Goal: Contribute content: Add original content to the website for others to see

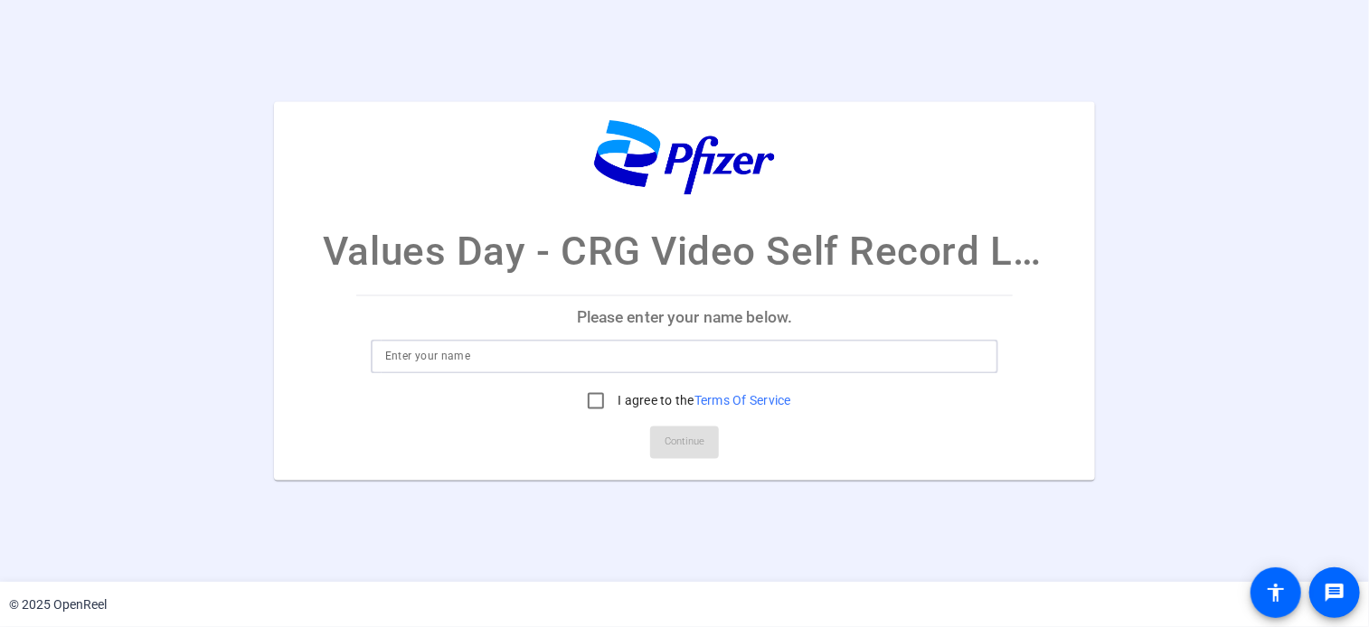
click at [466, 360] on input at bounding box center [684, 356] width 599 height 22
type input "[PERSON_NAME]"
click at [597, 409] on input "I agree to the Terms Of Service" at bounding box center [596, 400] width 36 height 36
checkbox input "true"
click at [691, 440] on span "Continue" at bounding box center [684, 442] width 40 height 27
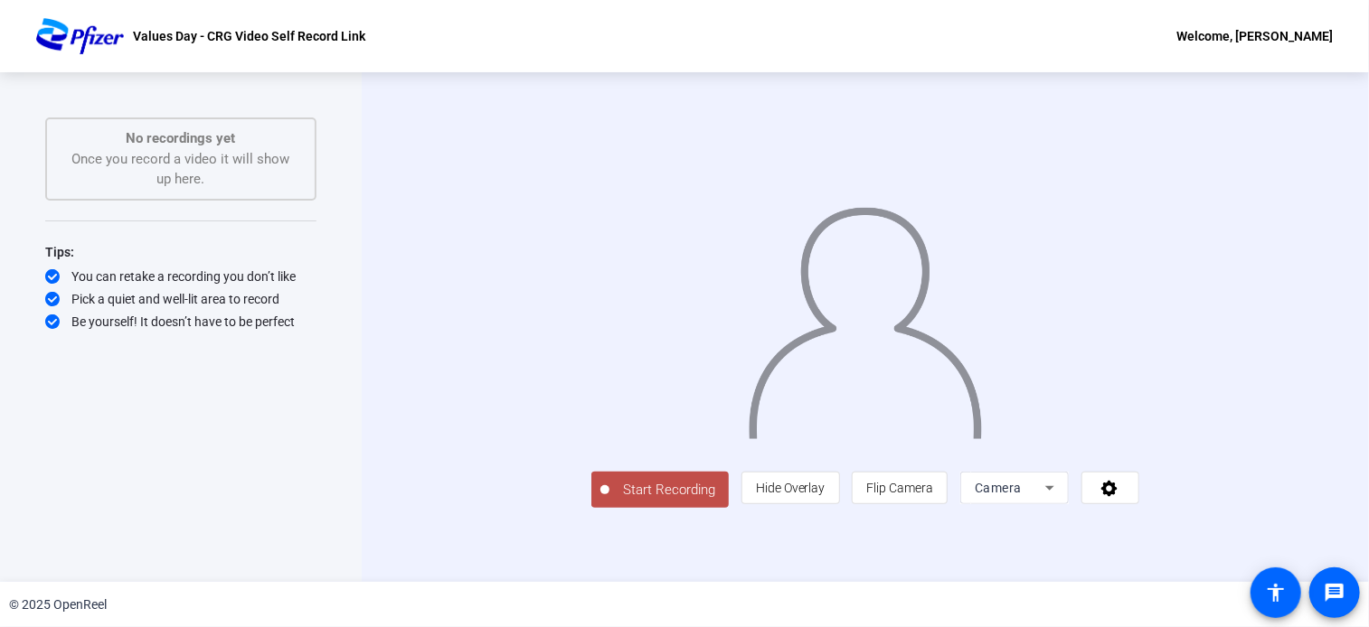
click at [609, 501] on span "Start Recording" at bounding box center [668, 490] width 119 height 21
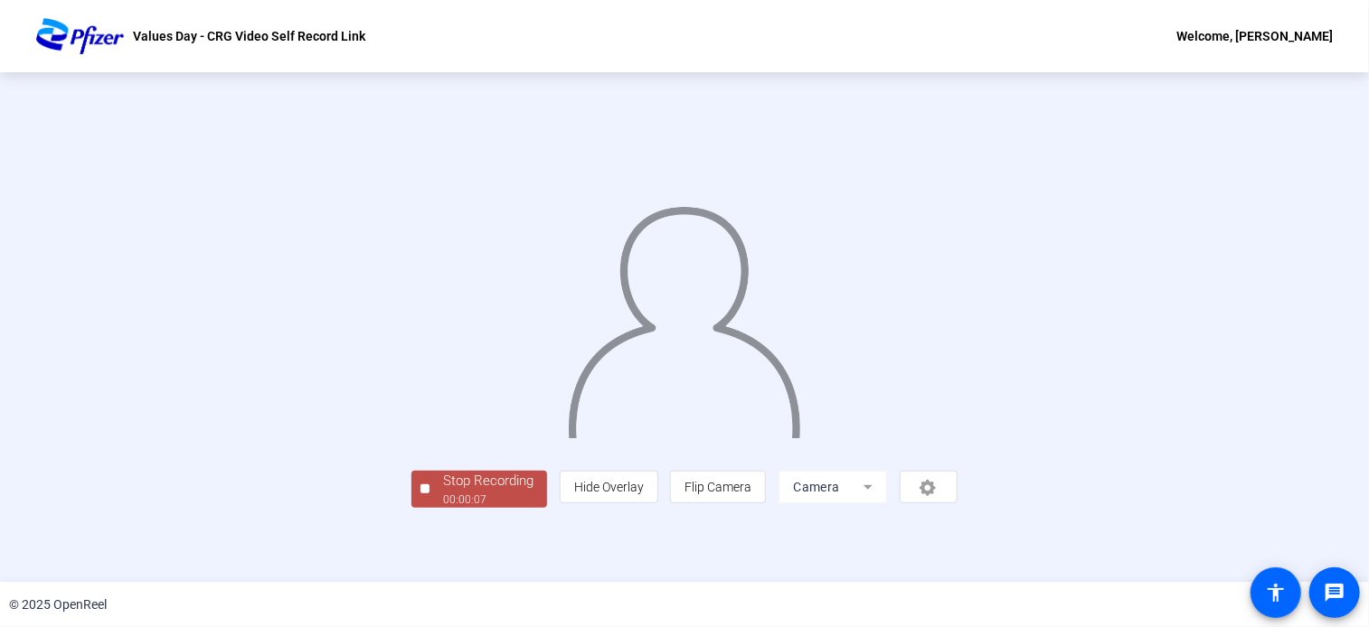
scroll to position [70, 0]
click at [443, 492] on div "Stop Recording" at bounding box center [488, 481] width 90 height 21
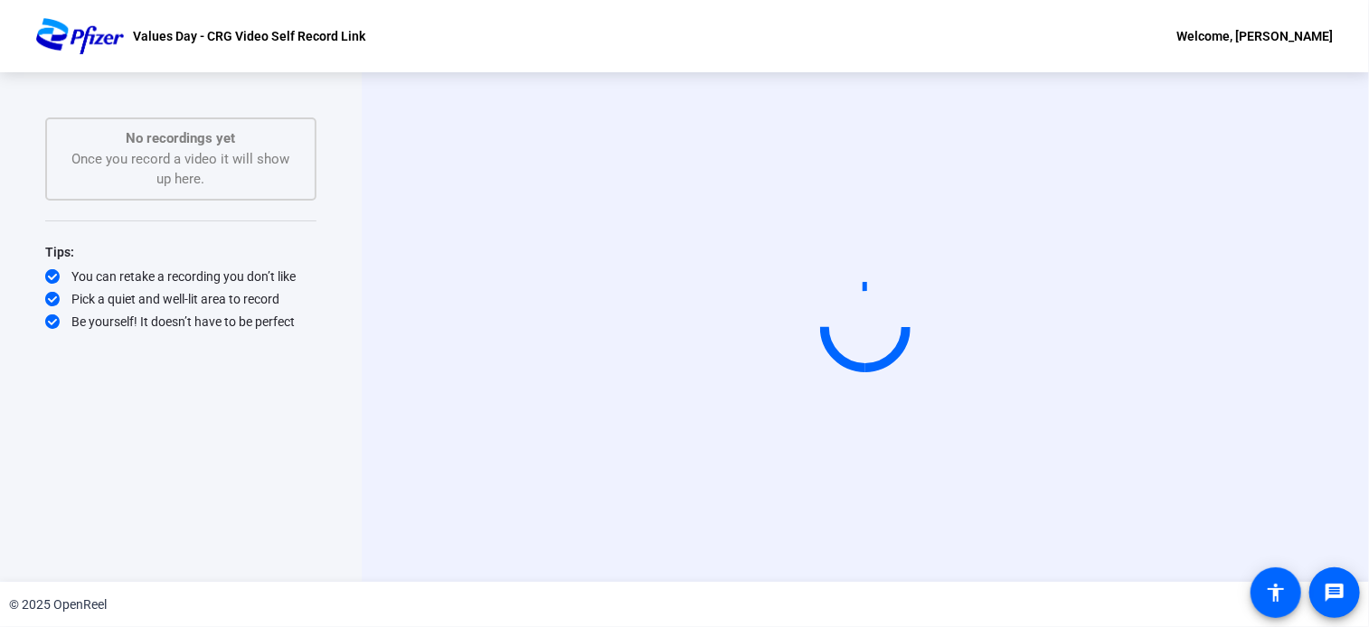
scroll to position [0, 0]
click at [1302, 167] on div "Start Recording" at bounding box center [865, 327] width 1007 height 510
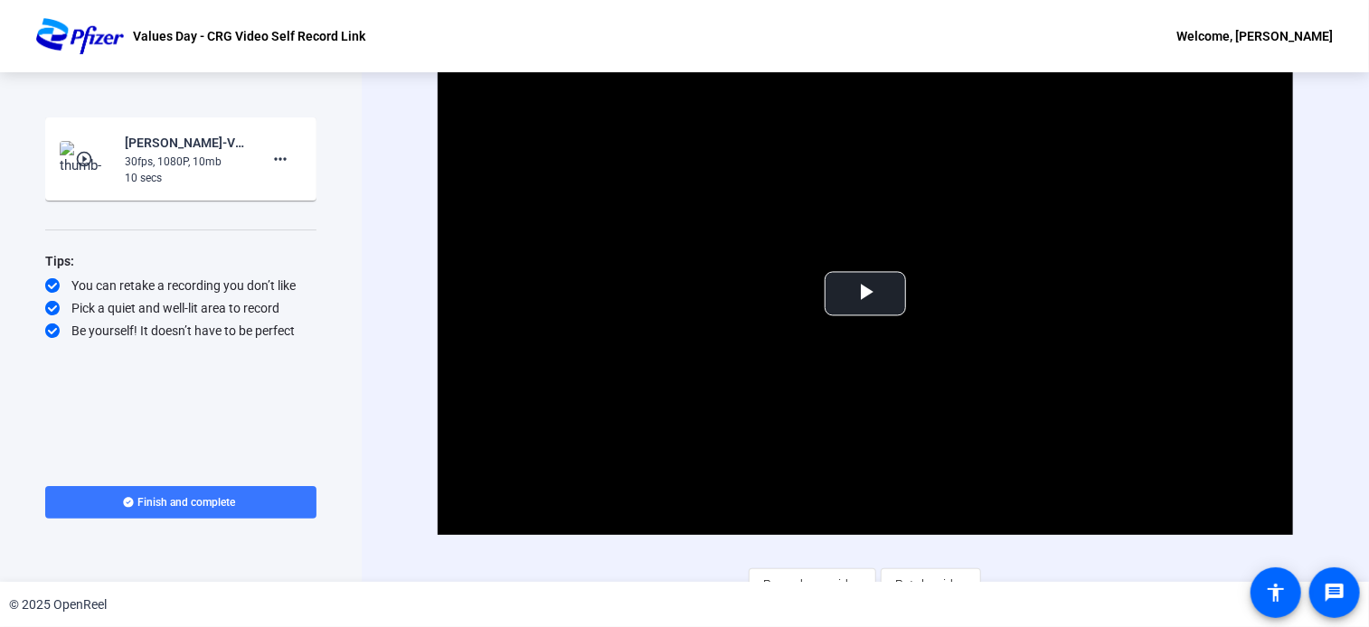
click at [282, 188] on mat-card-content "play_circle_outline [PERSON_NAME]-Values Day - CRG Video Recordings-Values Day …" at bounding box center [180, 159] width 271 height 83
click at [281, 164] on mat-icon "more_horiz" at bounding box center [280, 159] width 22 height 22
click at [298, 196] on span "Delete clip" at bounding box center [309, 197] width 72 height 22
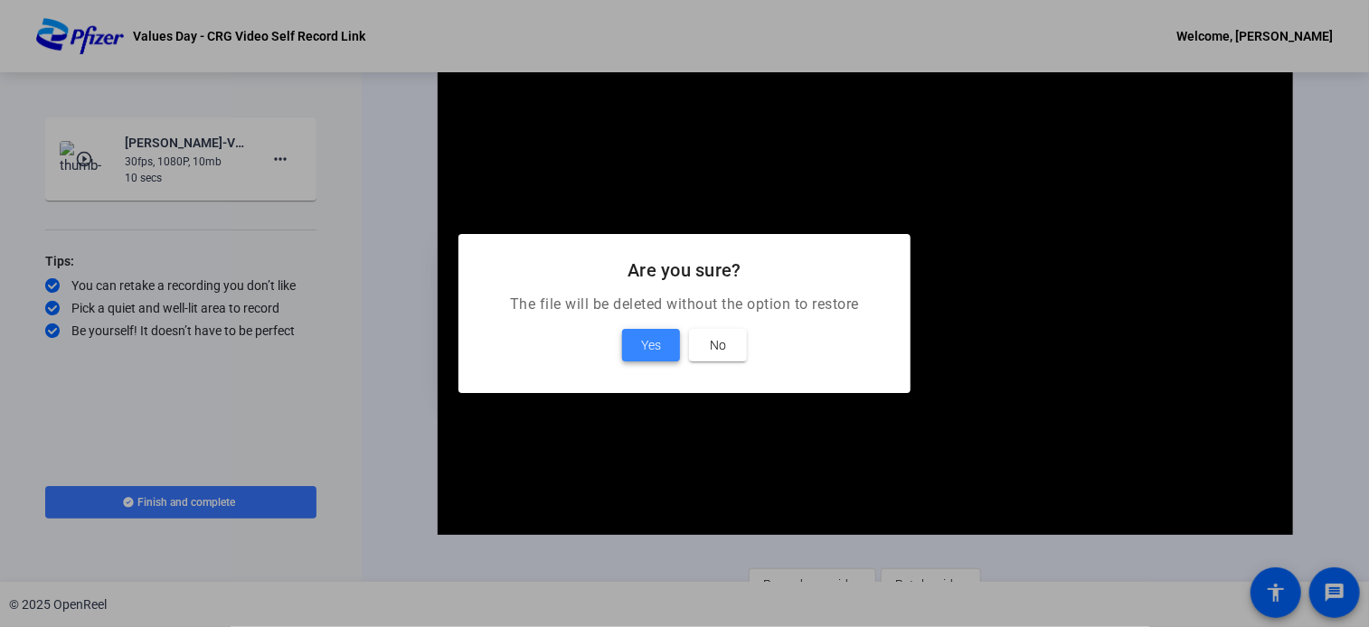
click at [647, 344] on span "Yes" at bounding box center [651, 346] width 20 height 22
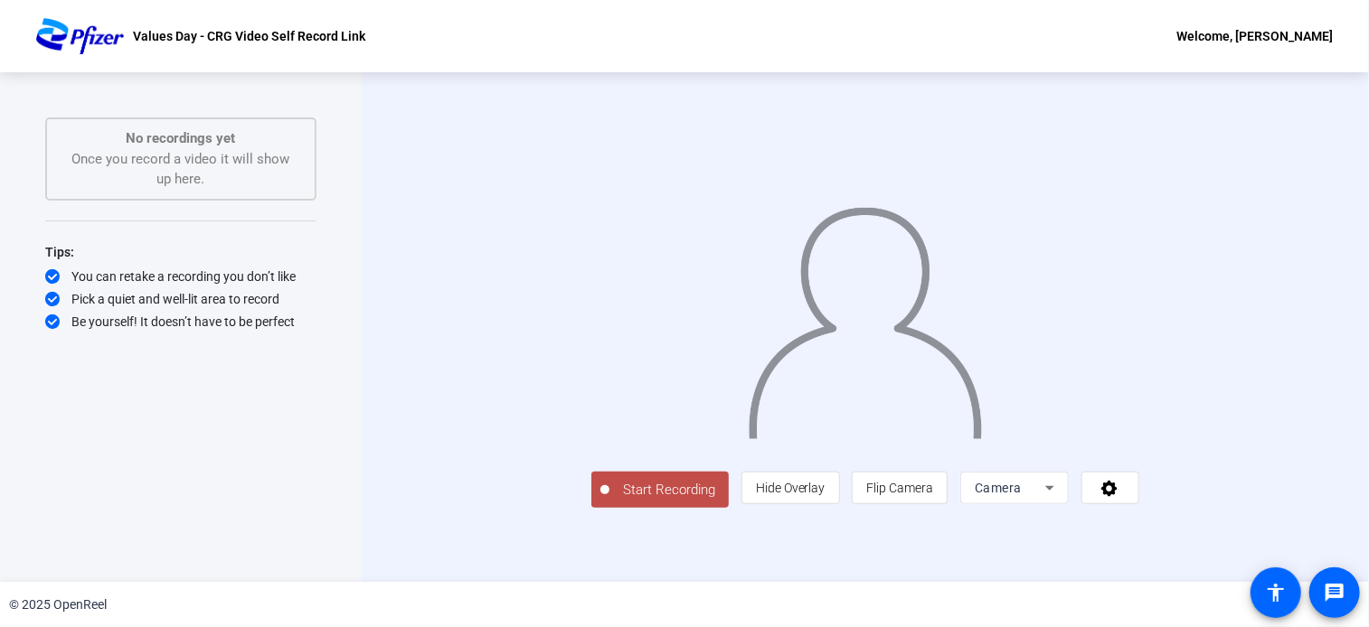
click at [609, 501] on span "Start Recording" at bounding box center [668, 490] width 119 height 21
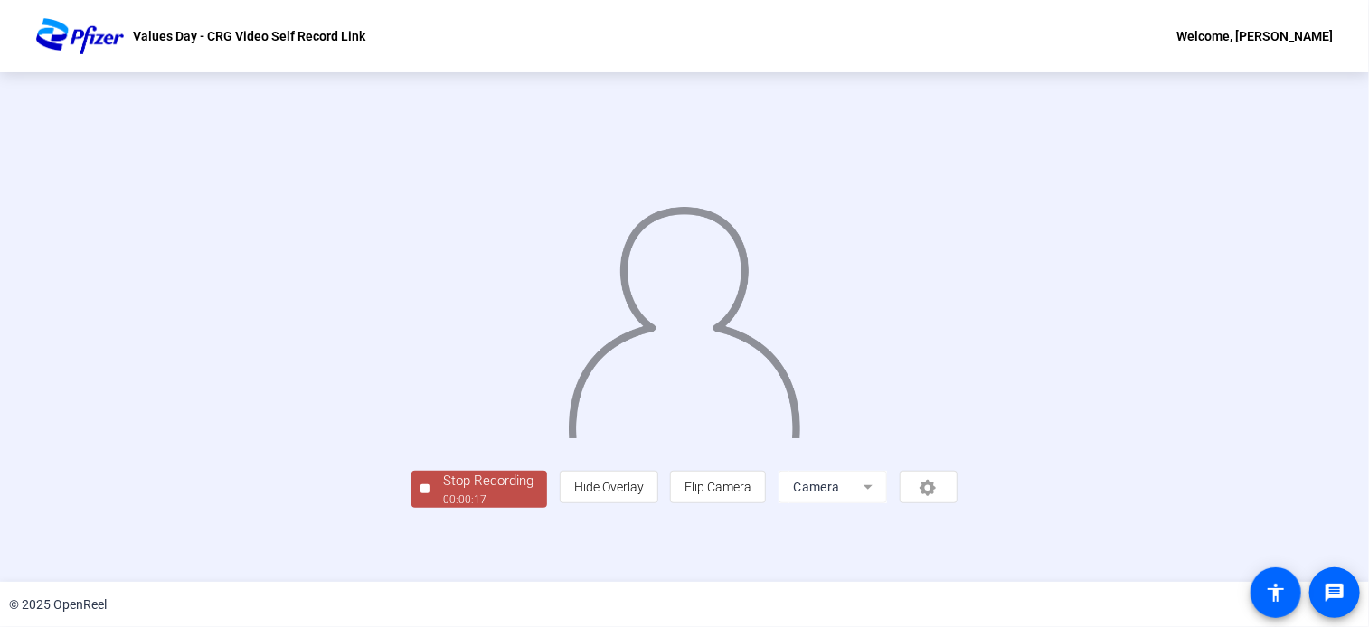
click at [784, 438] on img at bounding box center [684, 316] width 236 height 246
click at [443, 492] on div "Stop Recording" at bounding box center [488, 481] width 90 height 21
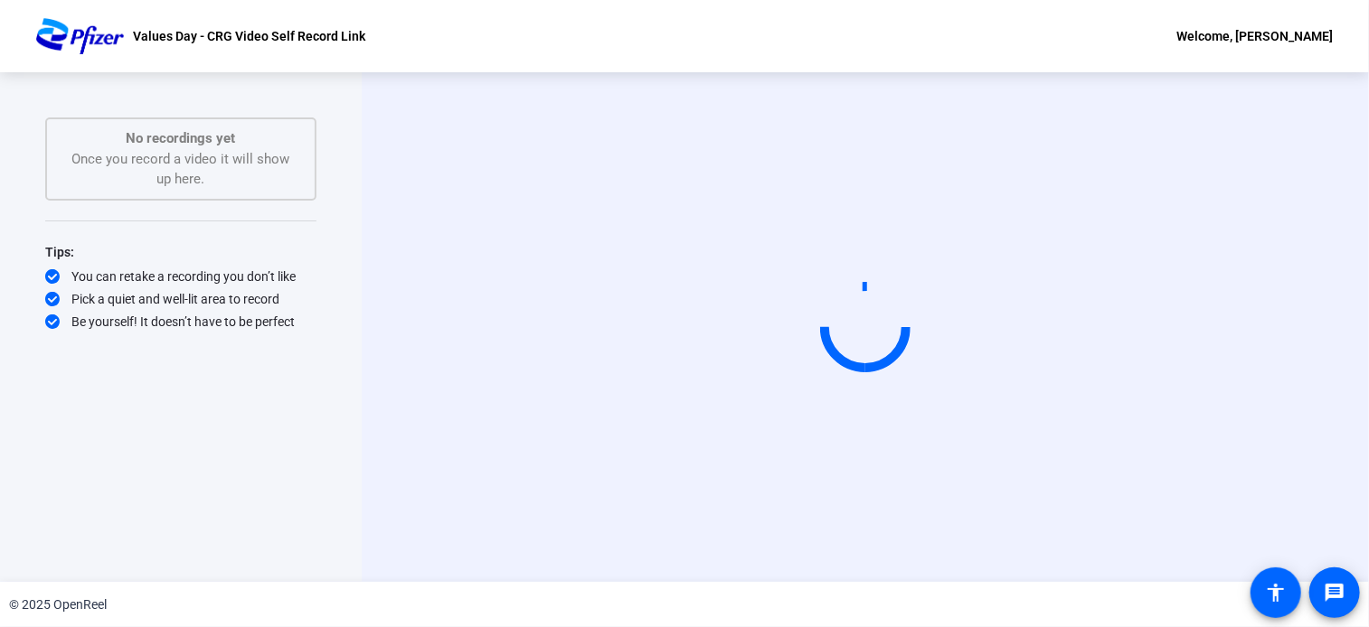
scroll to position [0, 0]
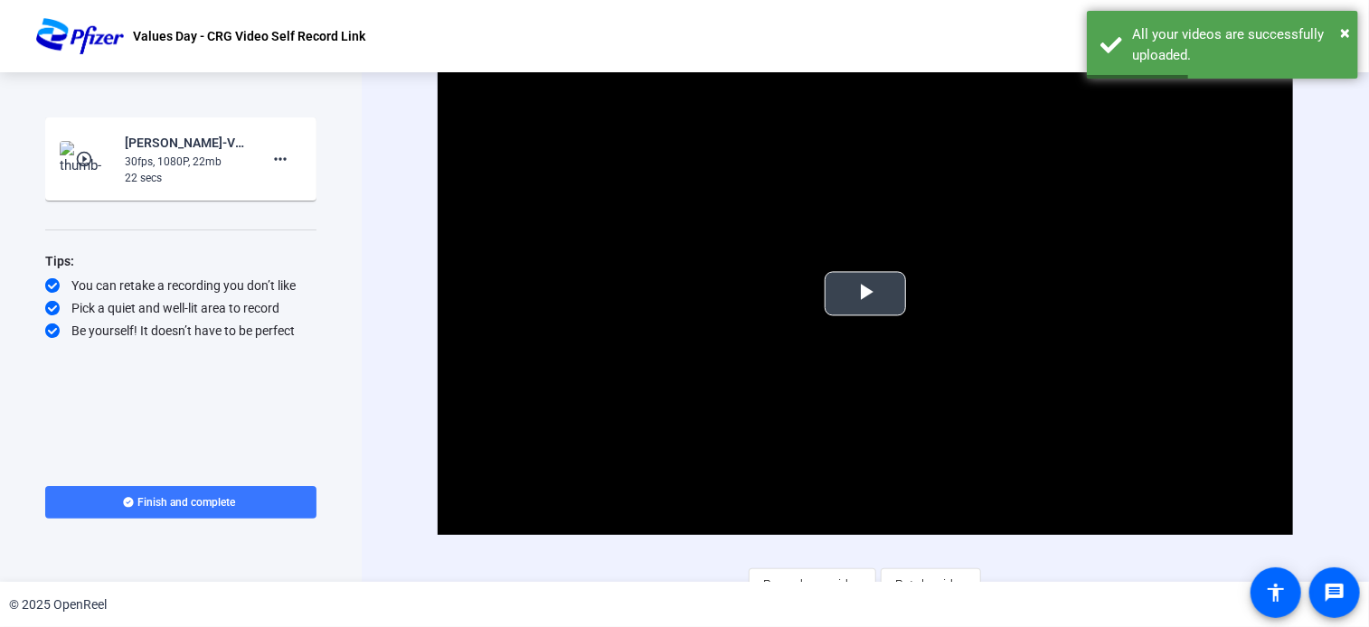
click at [865, 294] on span "Video Player" at bounding box center [865, 294] width 0 height 0
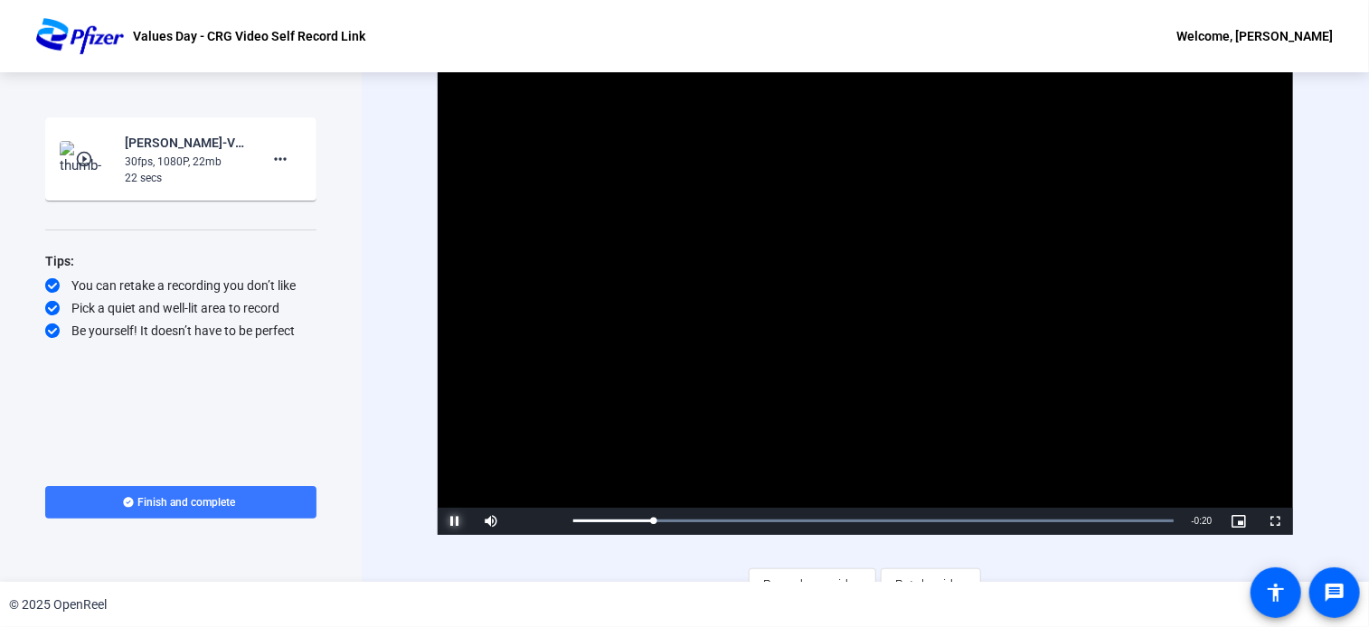
click at [448, 522] on span "Video Player" at bounding box center [456, 522] width 36 height 0
click at [522, 523] on div "27%" at bounding box center [531, 521] width 45 height 27
click at [523, 520] on div "32%" at bounding box center [531, 521] width 37 height 3
click at [453, 522] on span "Video Player" at bounding box center [456, 522] width 36 height 0
click at [286, 167] on mat-icon "more_horiz" at bounding box center [280, 159] width 22 height 22
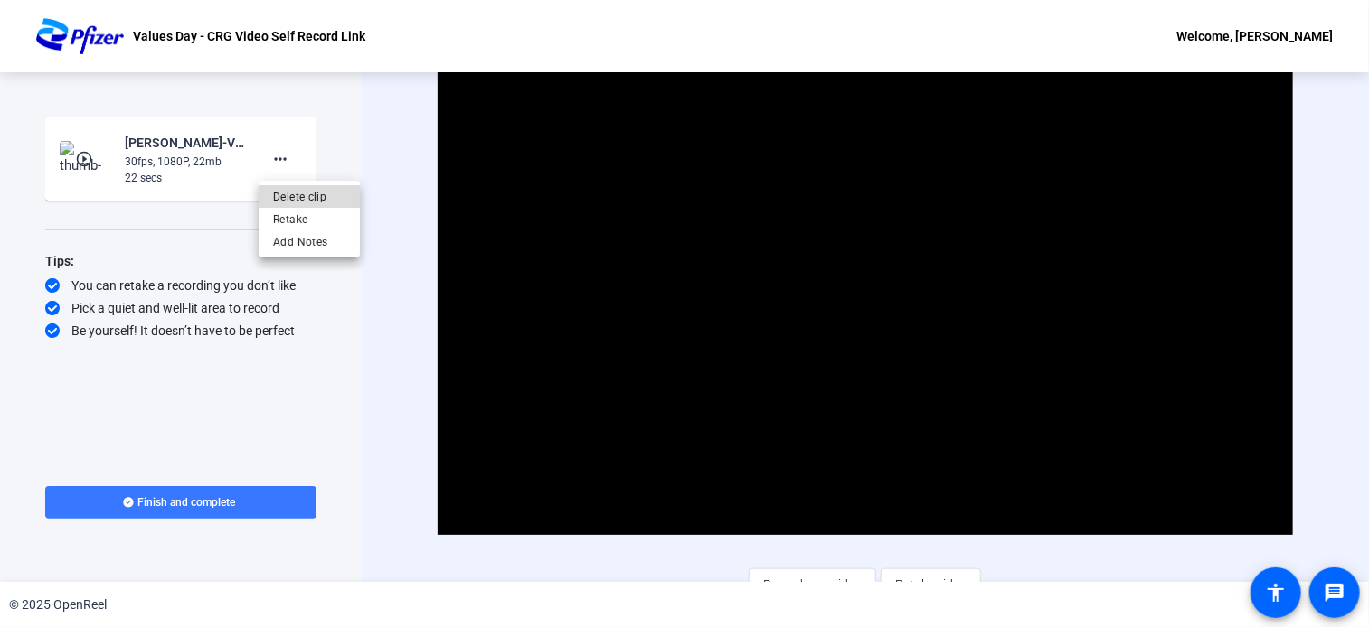
click at [297, 199] on span "Delete clip" at bounding box center [309, 197] width 72 height 22
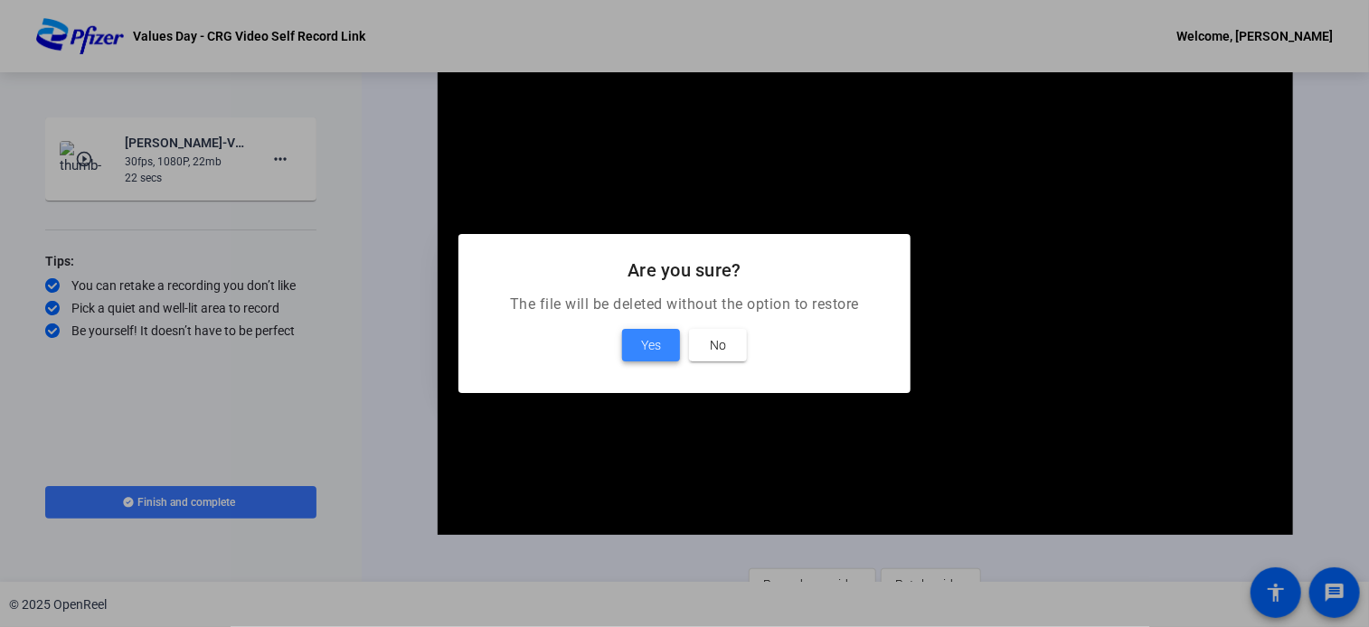
click at [635, 353] on span at bounding box center [651, 345] width 58 height 43
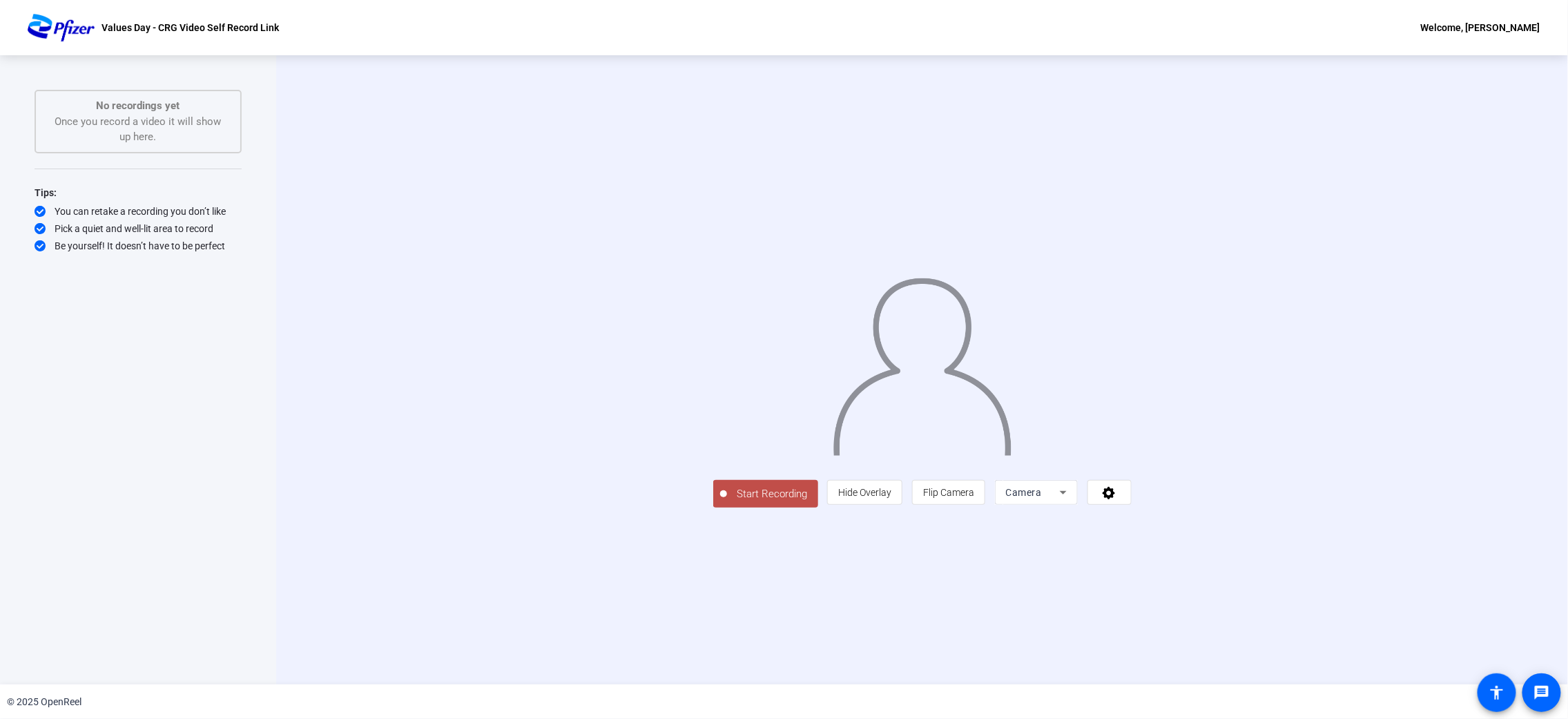
click at [727, 479] on span "Start Recording" at bounding box center [772, 494] width 91 height 16
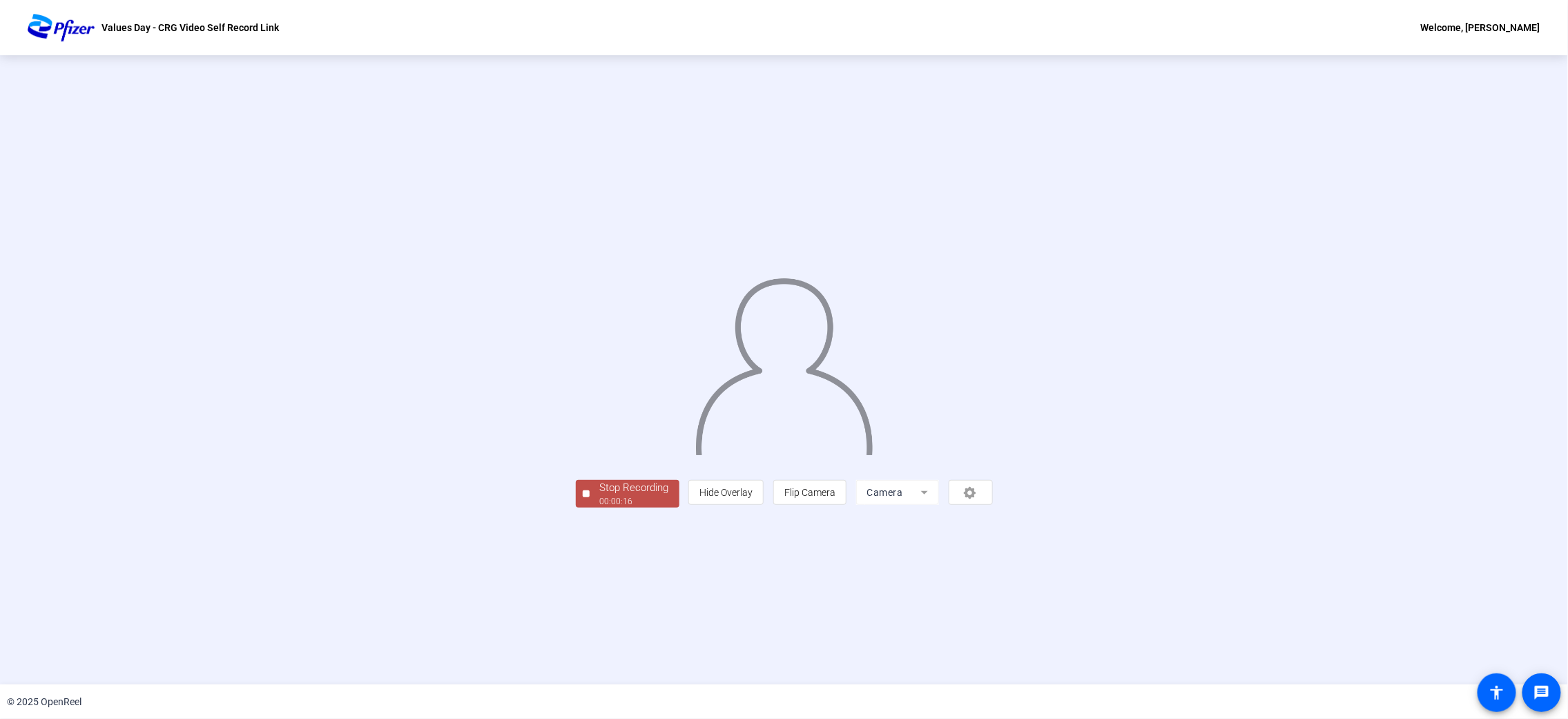
click at [600, 479] on div "00:00:16" at bounding box center [635, 501] width 69 height 12
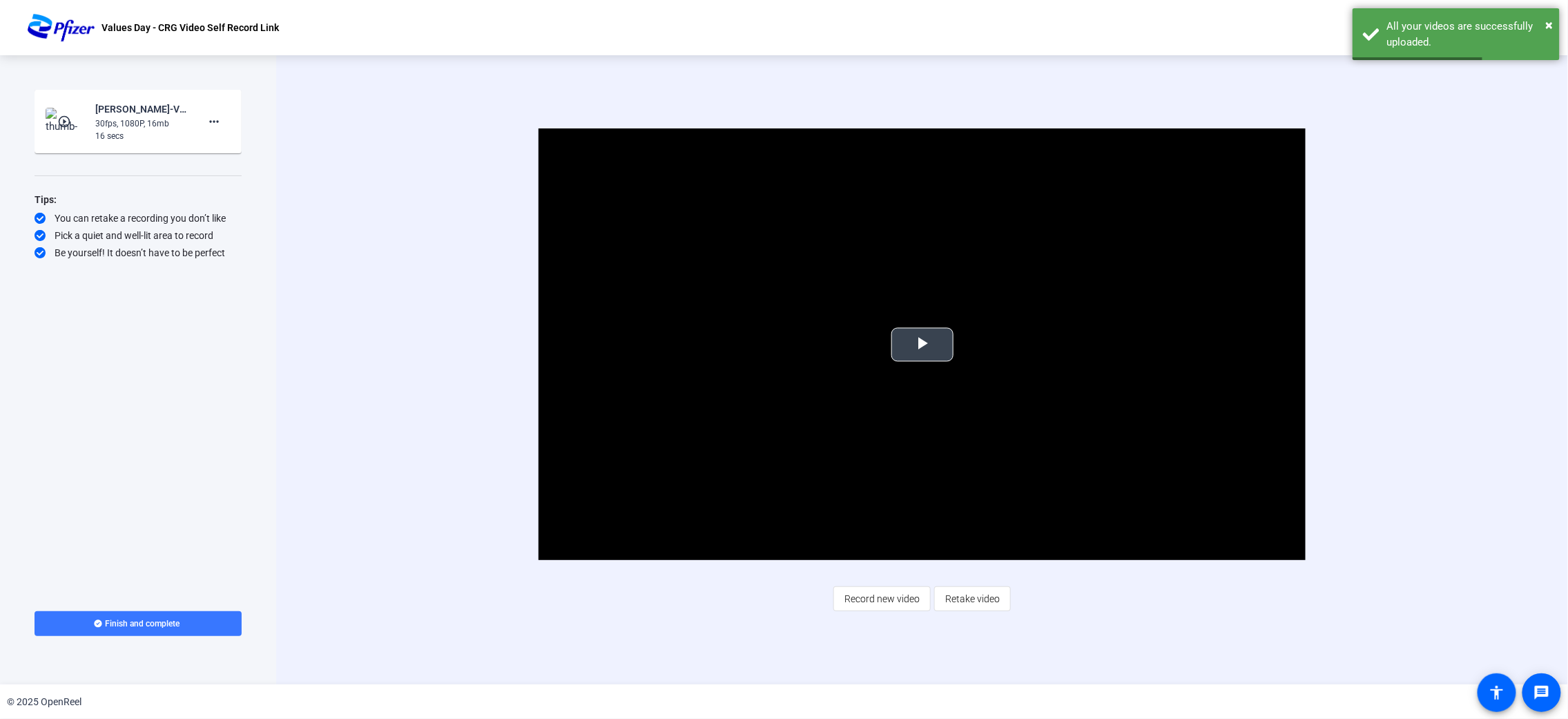
click at [923, 345] on span "Video Player" at bounding box center [923, 345] width 0 height 0
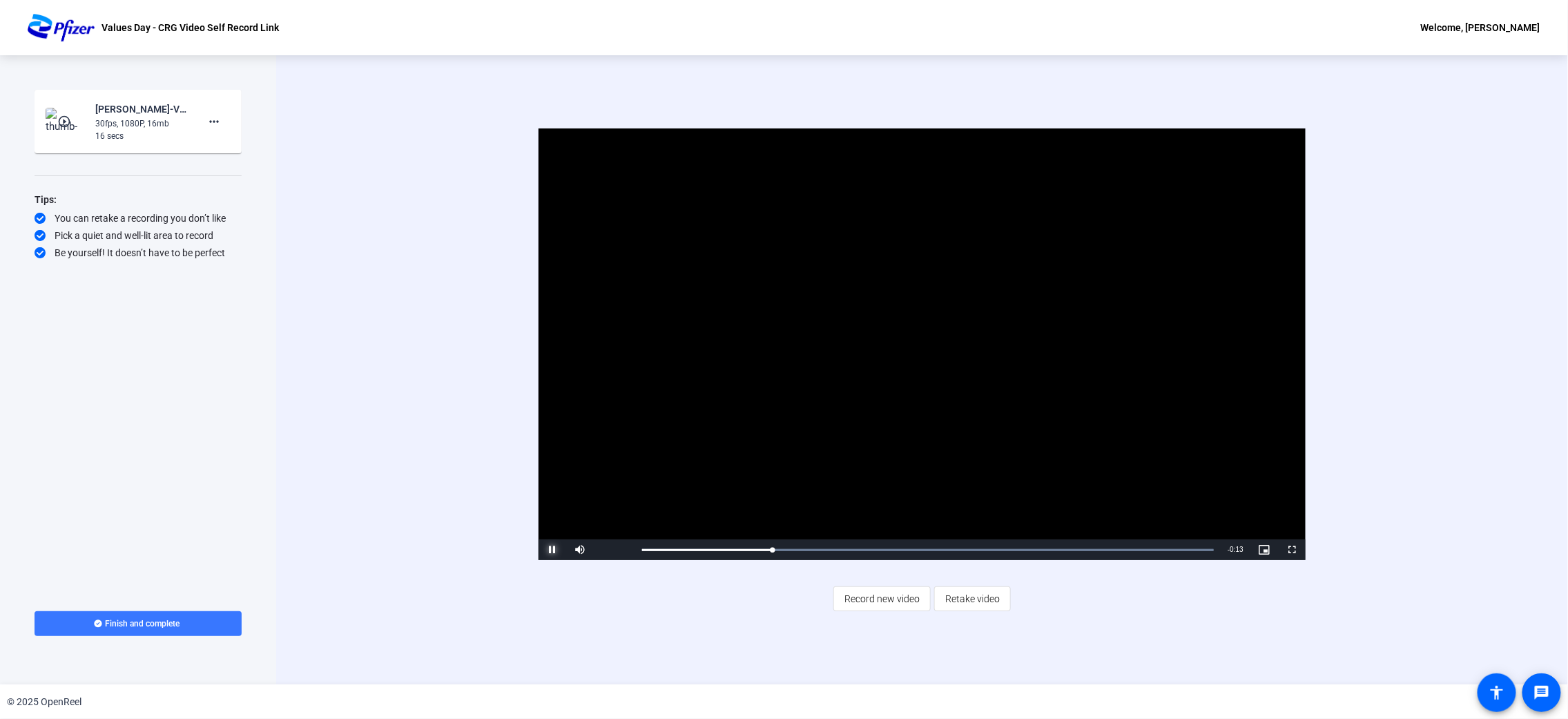
click at [554, 479] on span "Video Player" at bounding box center [552, 550] width 27 height 0
click at [212, 122] on mat-icon "more_horiz" at bounding box center [214, 121] width 17 height 17
click at [231, 155] on span "Delete clip" at bounding box center [236, 150] width 55 height 17
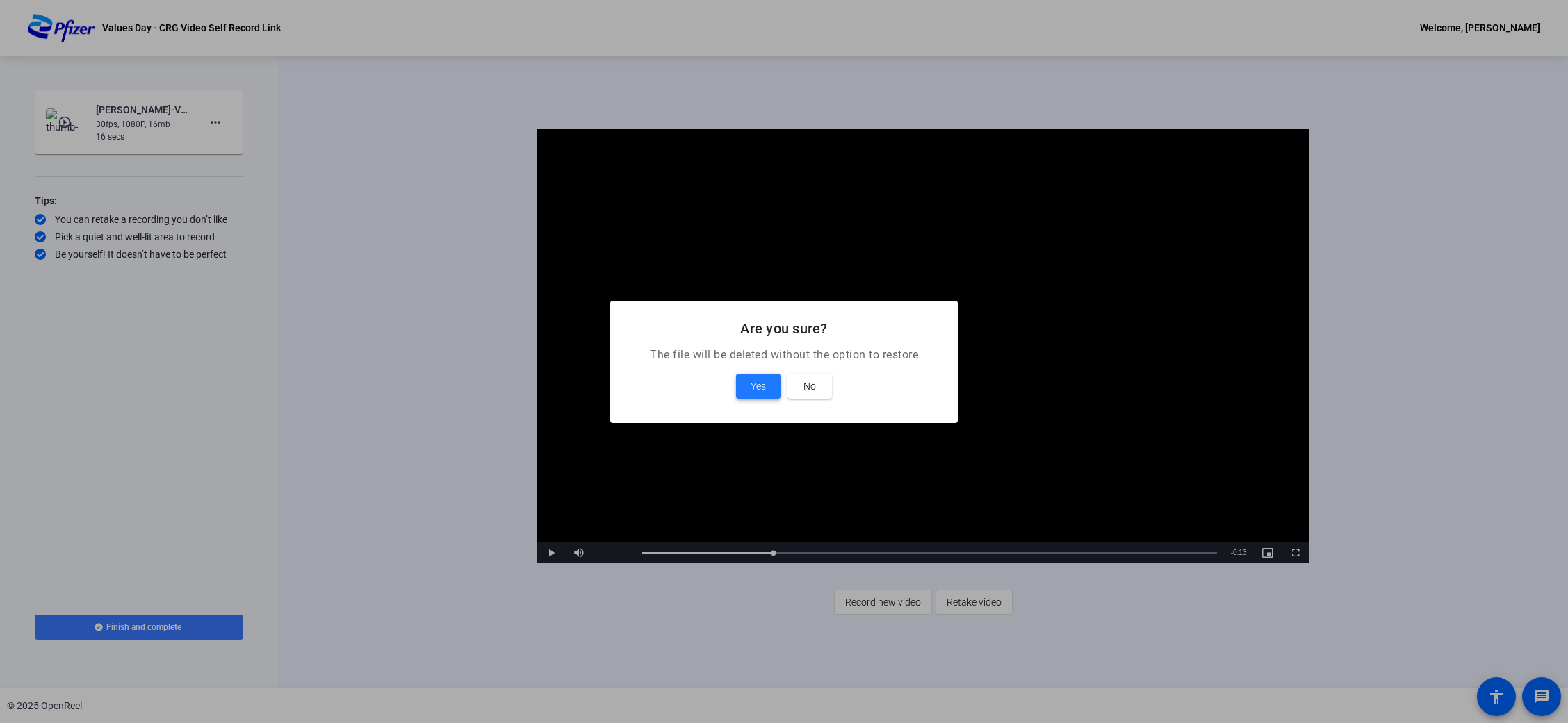
click at [758, 386] on span "Yes" at bounding box center [758, 386] width 15 height 17
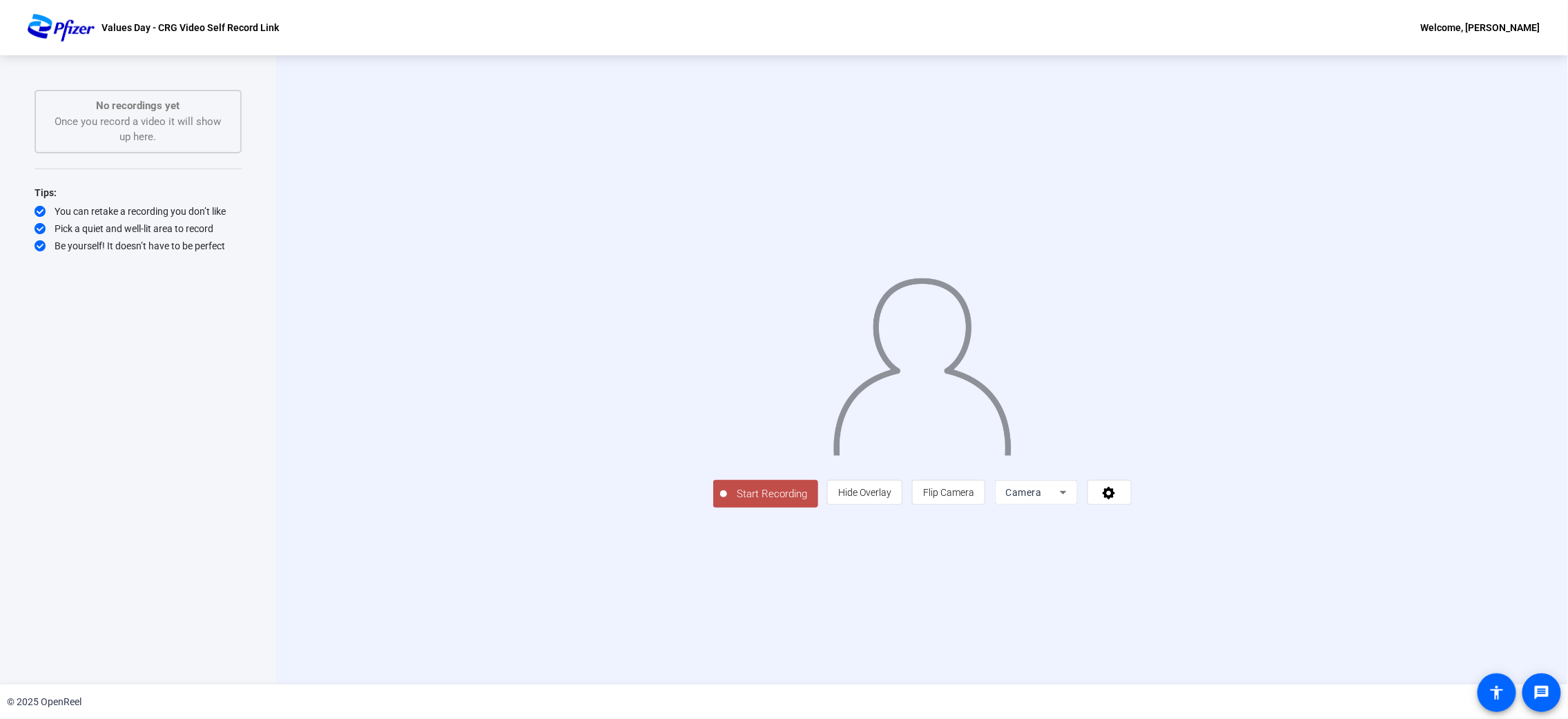
click at [102, 227] on div "Pick a quiet and well-lit area to record" at bounding box center [137, 228] width 207 height 14
click at [727, 479] on span "Start Recording" at bounding box center [772, 494] width 91 height 16
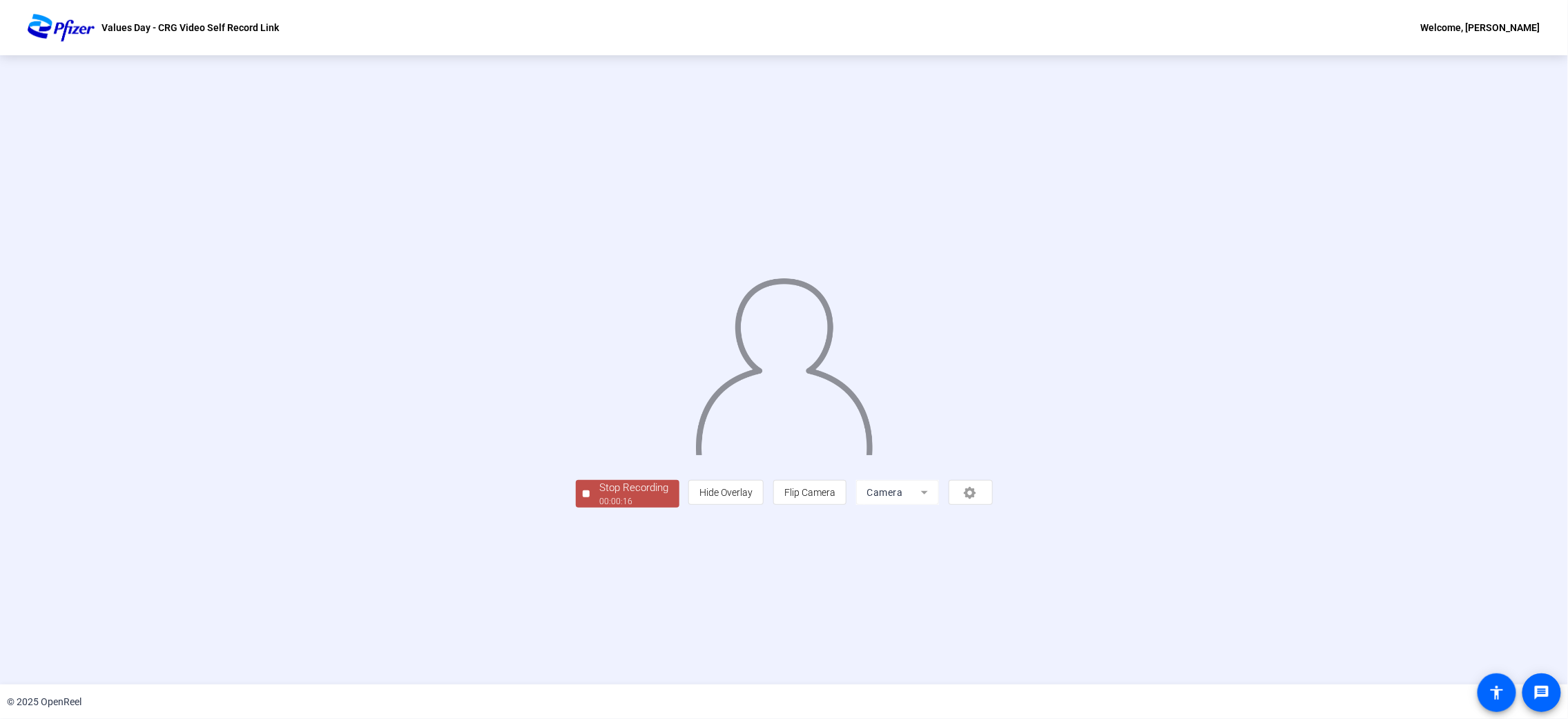
click at [600, 479] on div "Stop Recording" at bounding box center [635, 487] width 69 height 16
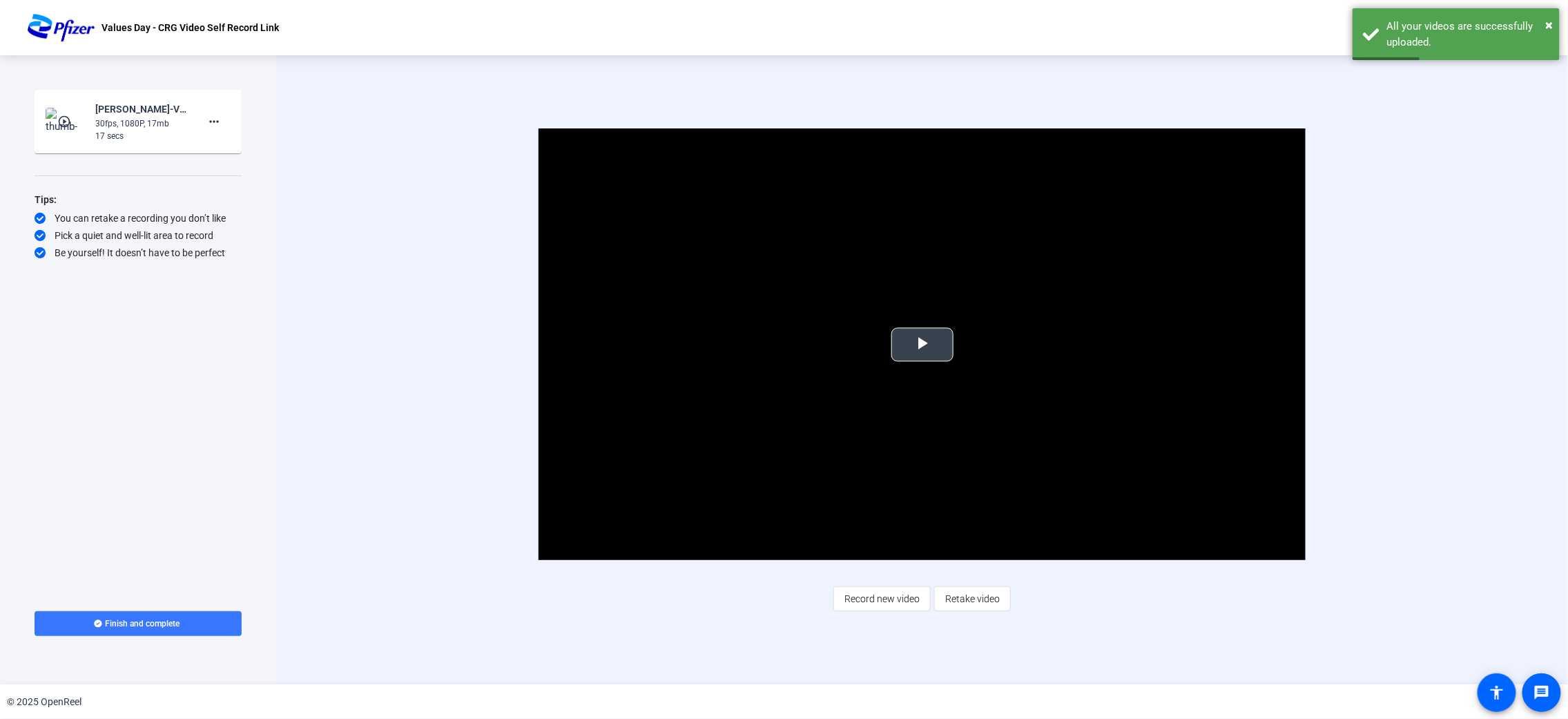
click at [923, 345] on span "Video Player" at bounding box center [923, 345] width 0 height 0
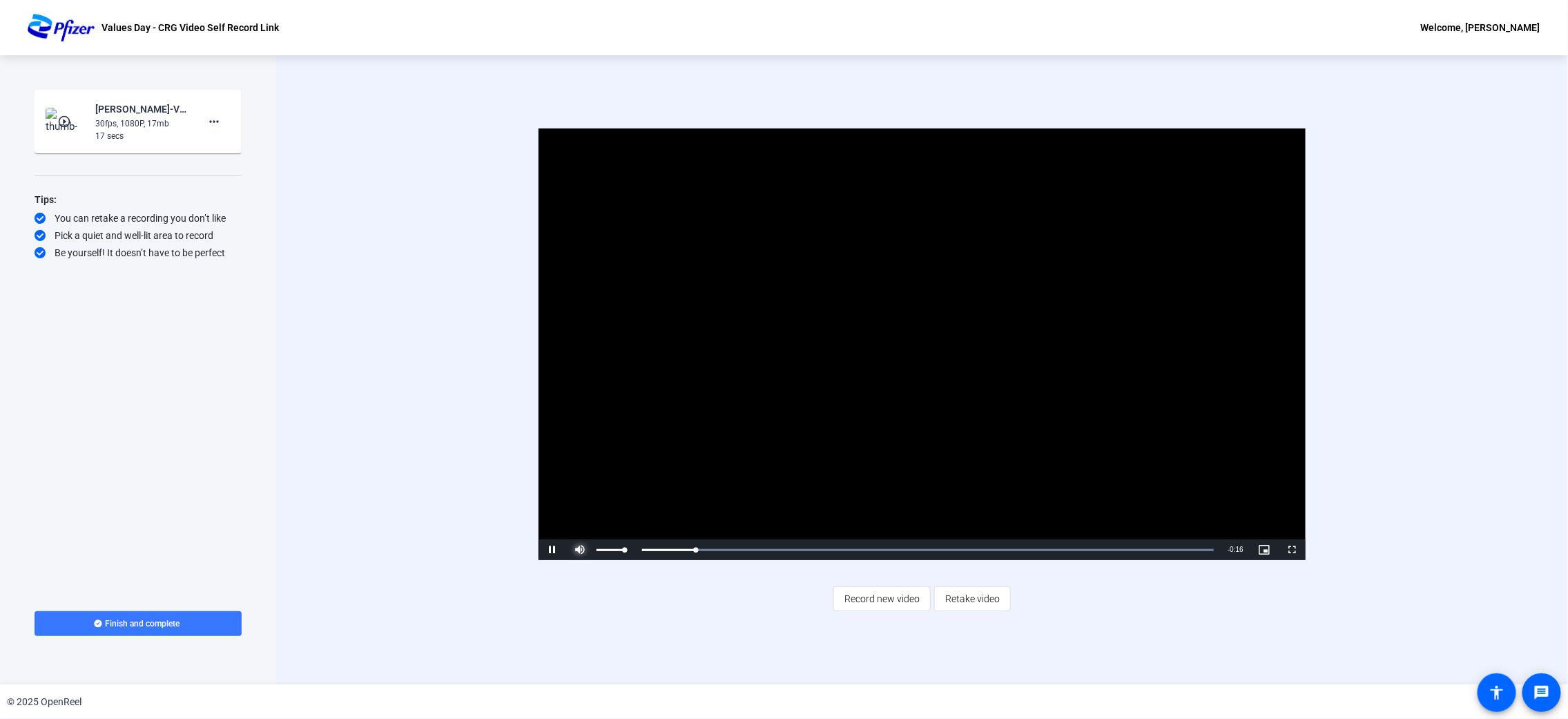
click at [579, 479] on span "Video Player" at bounding box center [580, 550] width 27 height 0
click at [580, 479] on span "Video Player" at bounding box center [580, 550] width 27 height 0
click at [603, 479] on div "22%" at bounding box center [610, 549] width 34 height 21
click at [606, 479] on div "32%" at bounding box center [610, 549] width 34 height 21
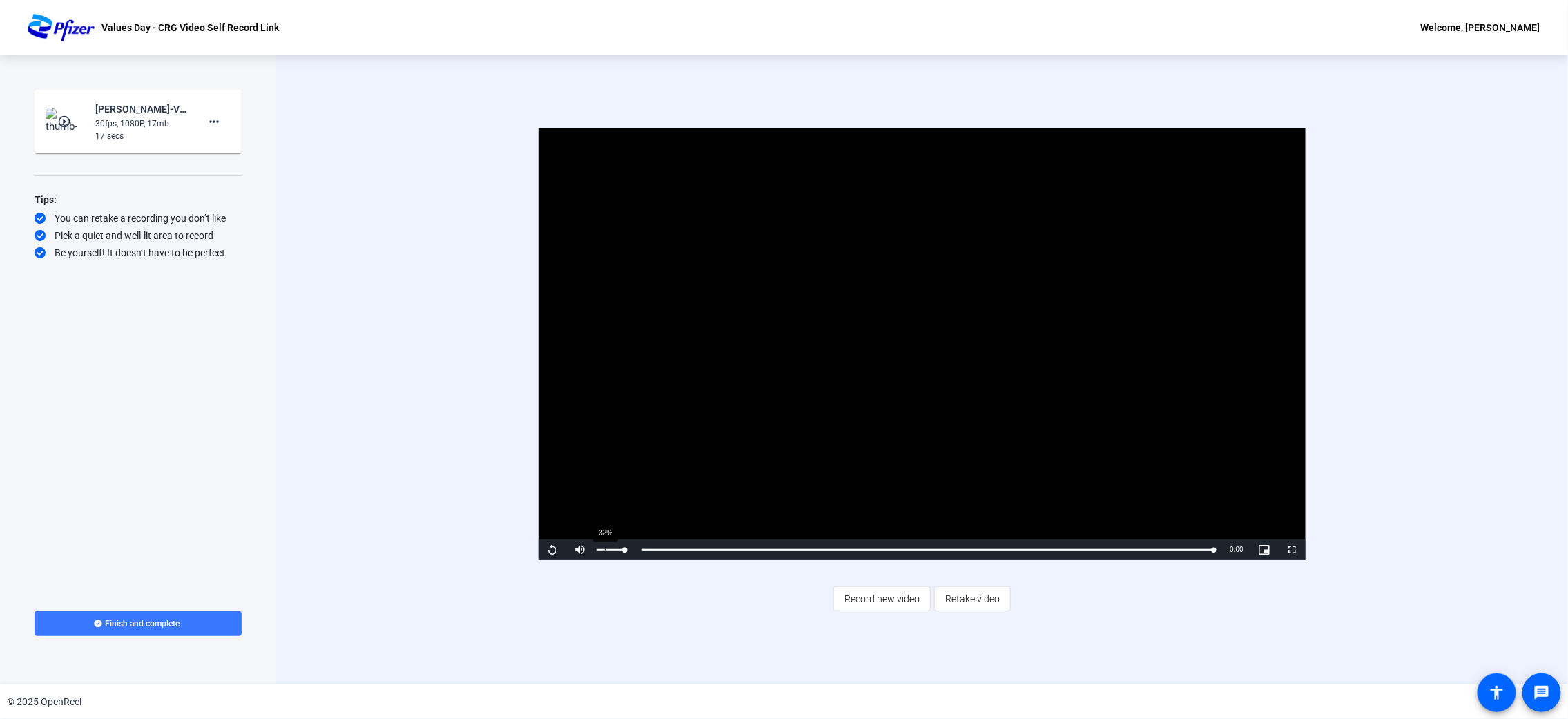
click at [606, 479] on div "32%" at bounding box center [610, 549] width 34 height 21
drag, startPoint x: 622, startPoint y: 552, endPoint x: 603, endPoint y: 557, distance: 19.6
click at [603, 479] on div "27%" at bounding box center [610, 549] width 34 height 21
click at [1035, 479] on video "Video Player" at bounding box center [922, 344] width 767 height 432
click at [300, 436] on div "Video Player is loading. Play Video Replay Mute 27% Current Time 0:17 / Duratio…" at bounding box center [922, 370] width 1292 height 630
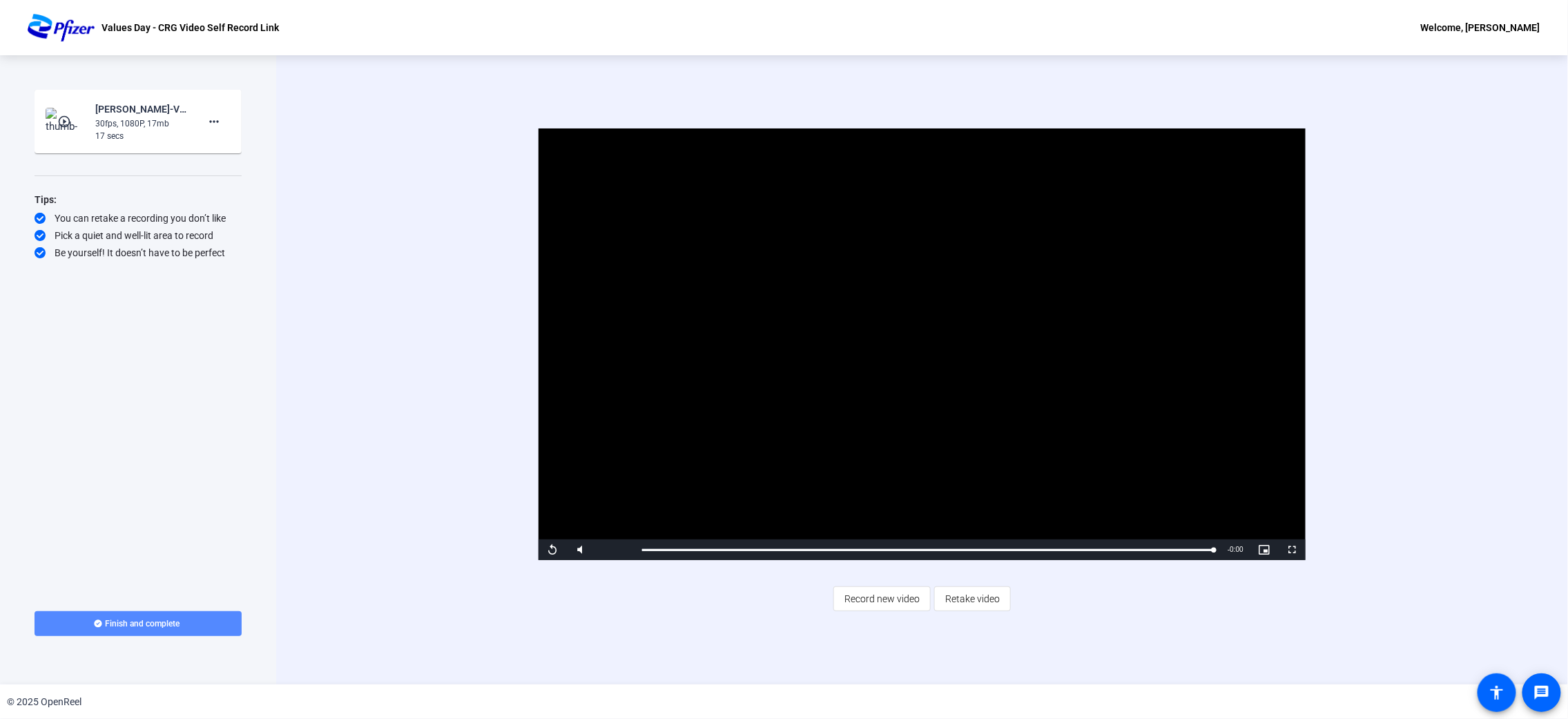
click at [147, 479] on span at bounding box center [137, 623] width 207 height 33
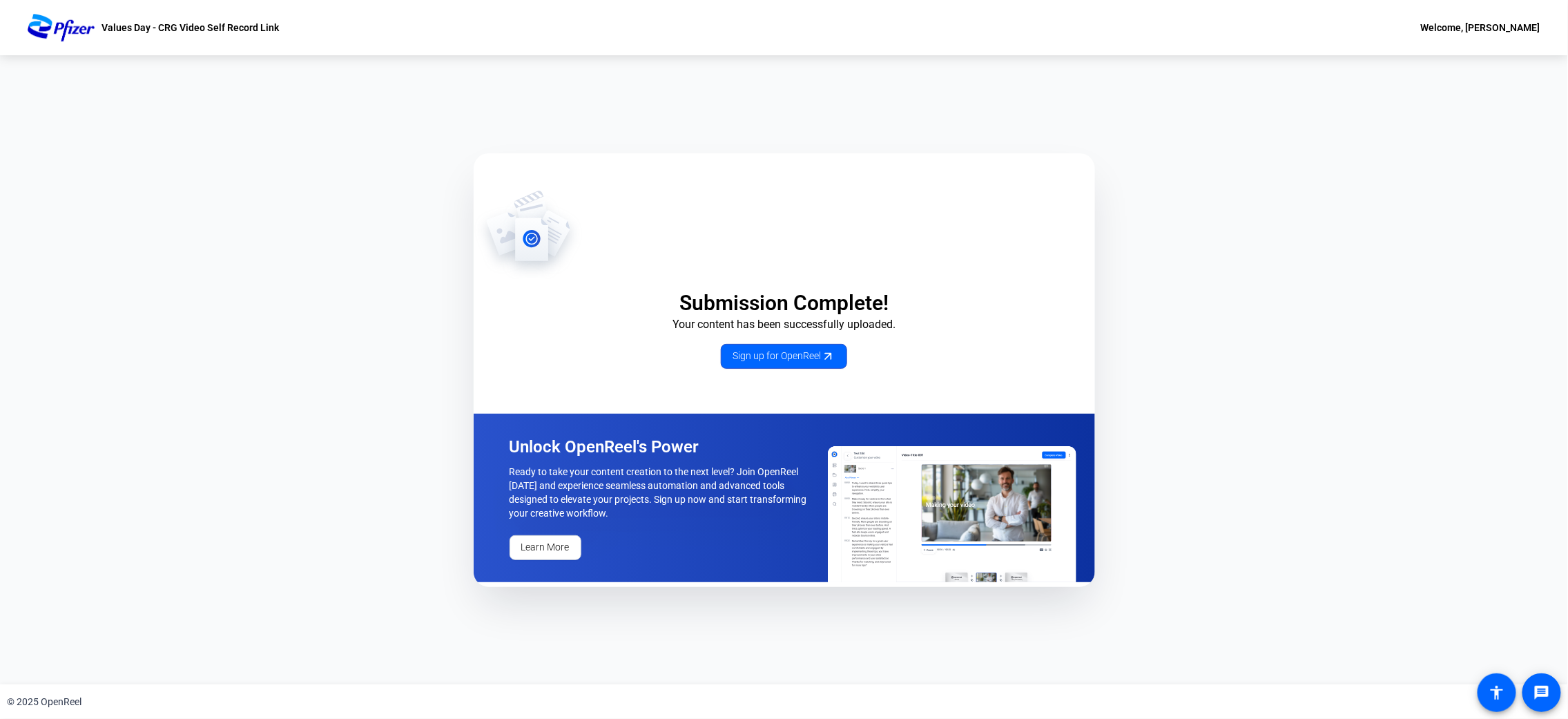
drag, startPoint x: 1334, startPoint y: 155, endPoint x: 1308, endPoint y: 125, distance: 39.7
click at [1045, 125] on div "Submission Complete! Your content has been successfully uploaded. Sign up for O…" at bounding box center [784, 370] width 1568 height 630
